Goal: Task Accomplishment & Management: Use online tool/utility

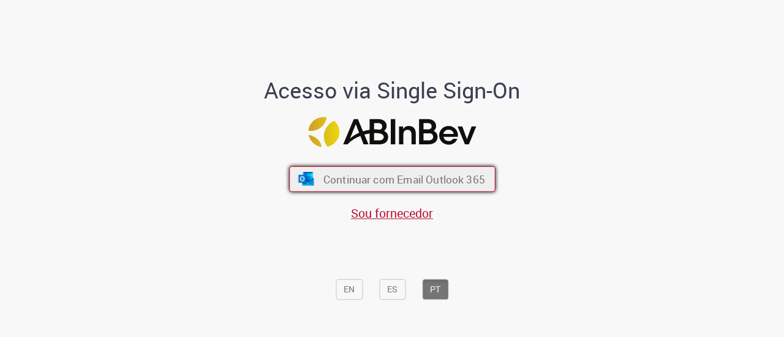
click at [377, 181] on span "Continuar com Email Outlook 365" at bounding box center [404, 179] width 162 height 14
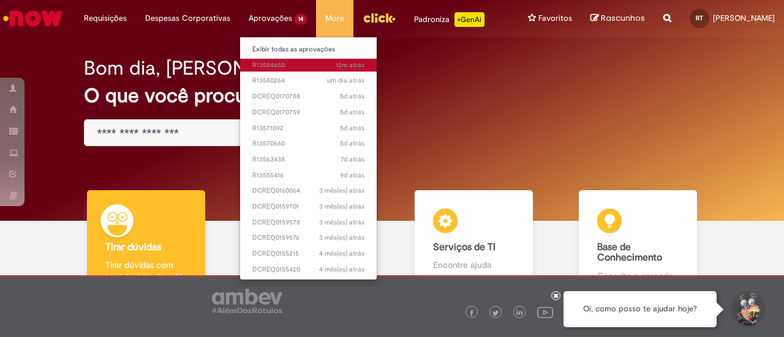
click at [275, 64] on span "12m atrás 12 minutos atrás R13584650" at bounding box center [308, 66] width 112 height 10
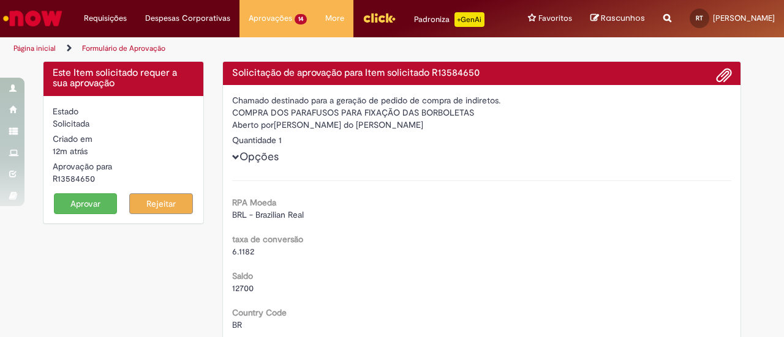
click at [83, 203] on button "Aprovar" at bounding box center [86, 203] width 64 height 21
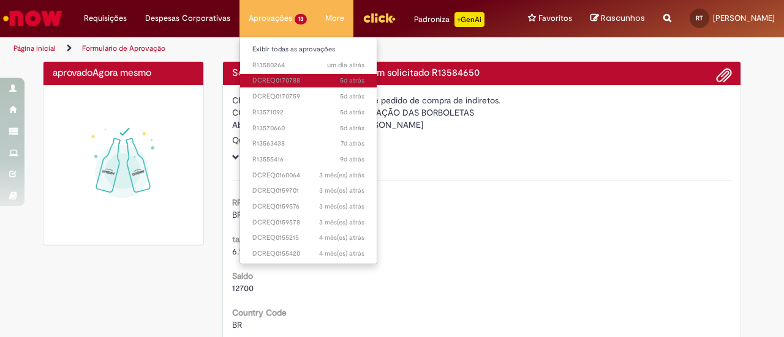
click at [273, 81] on span "5d atrás 5 [PERSON_NAME] atrás DCREQ0170788" at bounding box center [308, 81] width 112 height 10
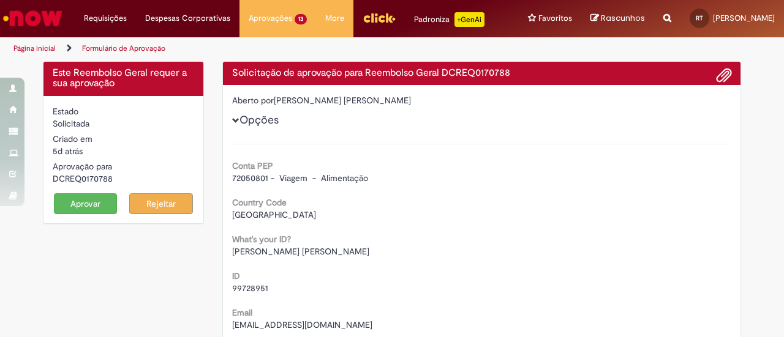
click at [62, 200] on button "Aprovar" at bounding box center [86, 203] width 64 height 21
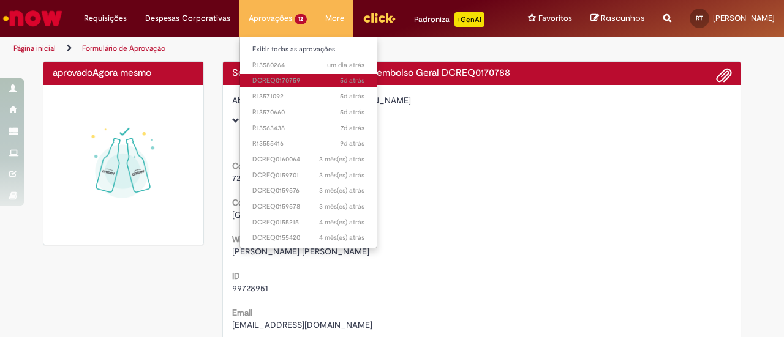
click at [272, 78] on span "5d atrás 5 [PERSON_NAME] atrás DCREQ0170759" at bounding box center [308, 81] width 112 height 10
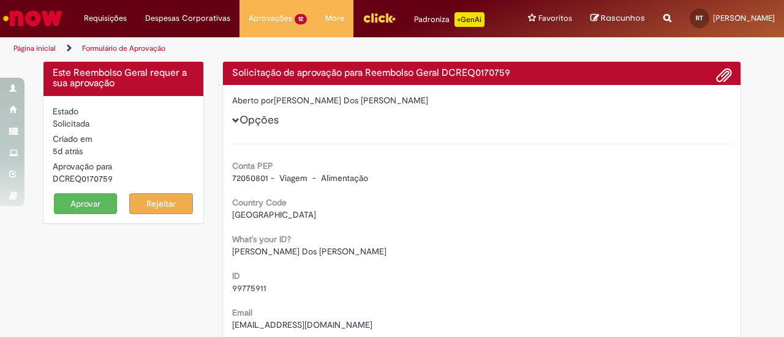
drag, startPoint x: 86, startPoint y: 203, endPoint x: 94, endPoint y: 203, distance: 8.6
click at [86, 203] on button "Aprovar" at bounding box center [86, 203] width 64 height 21
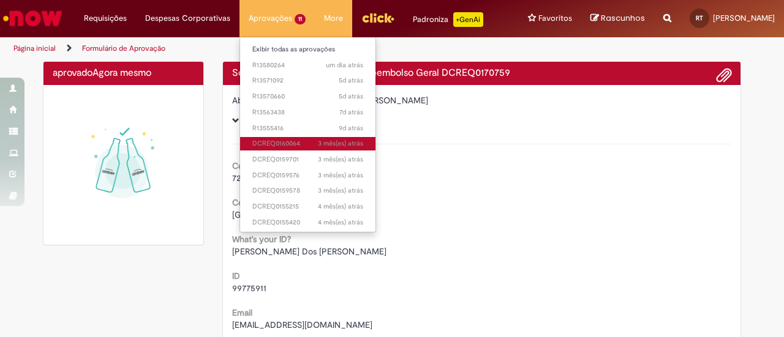
click at [267, 139] on span "3 mês(es) atrás 3 meses atrás DCREQ0160064" at bounding box center [307, 144] width 111 height 10
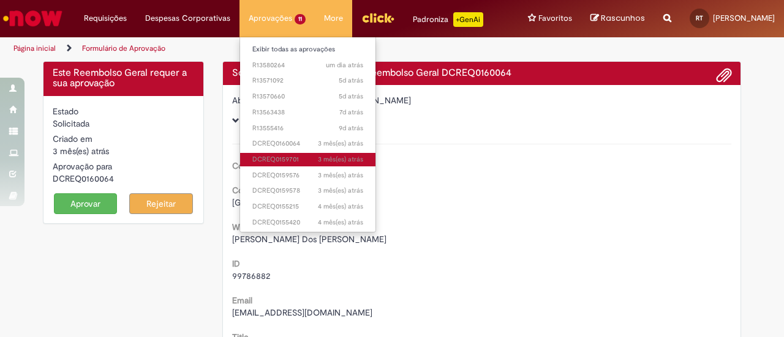
click at [283, 161] on span "3 mês(es) atrás 3 meses atrás DCREQ0159701" at bounding box center [307, 160] width 111 height 10
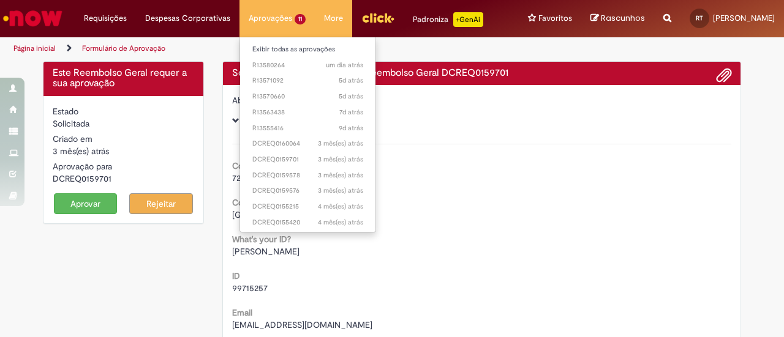
click at [260, 16] on li "Aprovações 11 Exibir todas as aprovações um dia atrás um dia atrás R13580264 5d…" at bounding box center [276, 18] width 75 height 37
click at [285, 186] on link "3 mês(es) atrás 3 meses atrás DCREQ0159576" at bounding box center [307, 190] width 135 height 13
click at [266, 21] on li "Aprovações 11 Exibir todas as aprovações um dia atrás um dia atrás R13580264 5d…" at bounding box center [276, 18] width 75 height 37
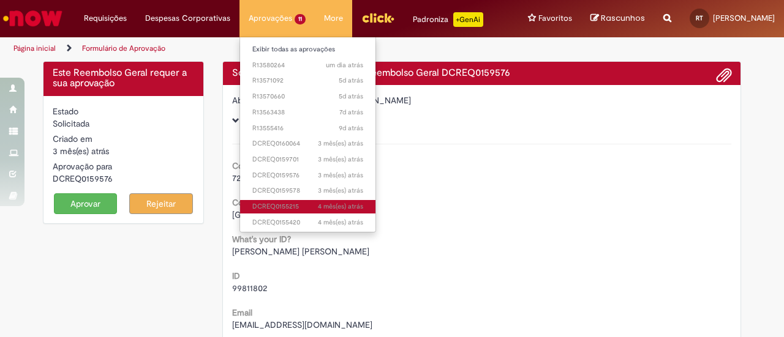
click at [295, 212] on link "4 mês(es) atrás 4 meses atrás DCREQ0155215" at bounding box center [307, 206] width 135 height 13
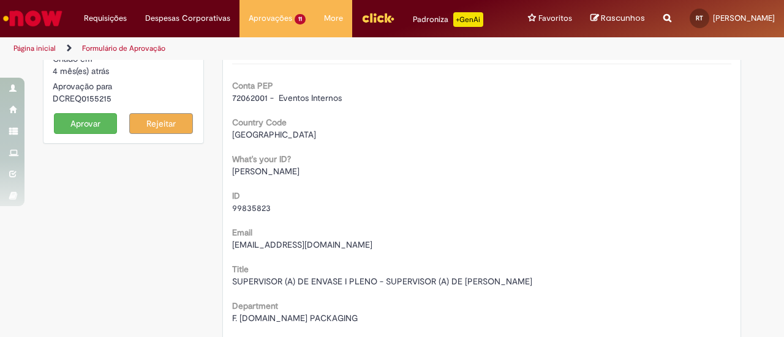
scroll to position [61, 0]
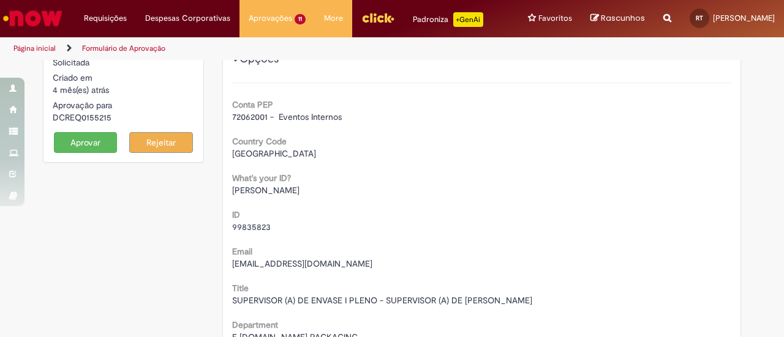
click at [78, 150] on button "Aprovar" at bounding box center [86, 142] width 64 height 21
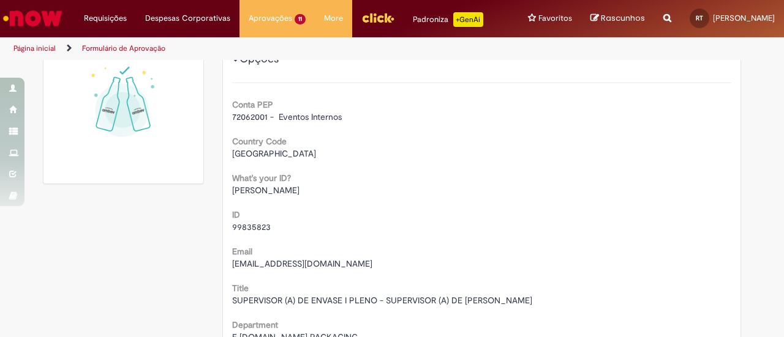
scroll to position [50, 0]
